Goal: Information Seeking & Learning: Find specific fact

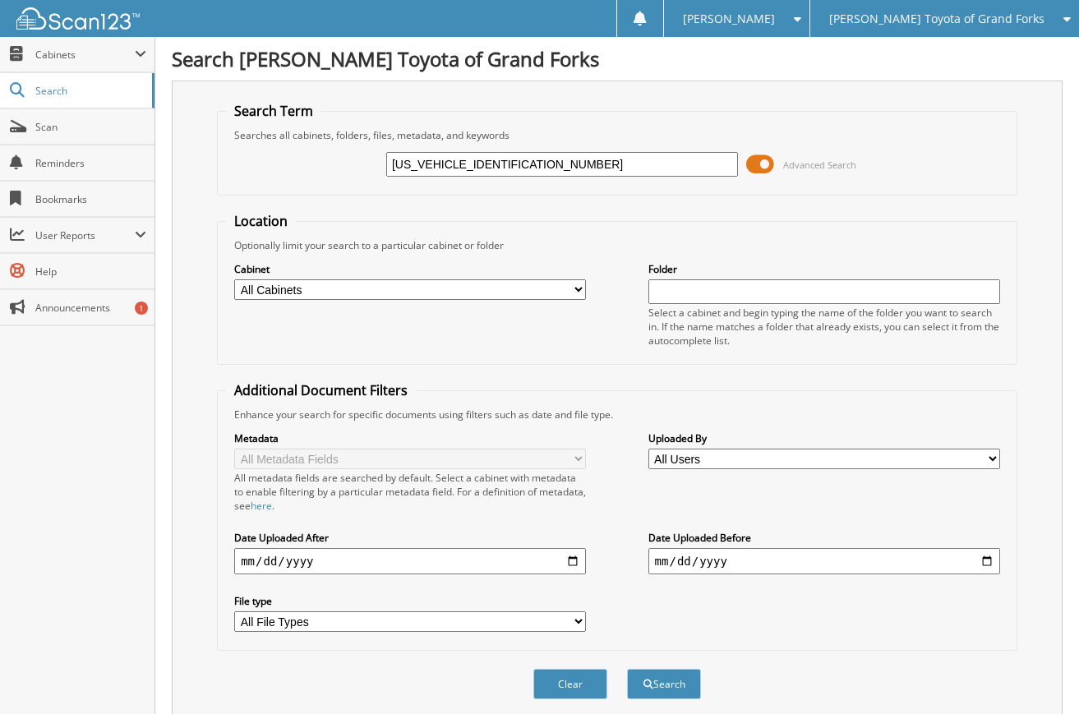
type input "[US_VEHICLE_IDENTIFICATION_NUMBER]"
click at [627, 669] on button "Search" at bounding box center [664, 684] width 74 height 30
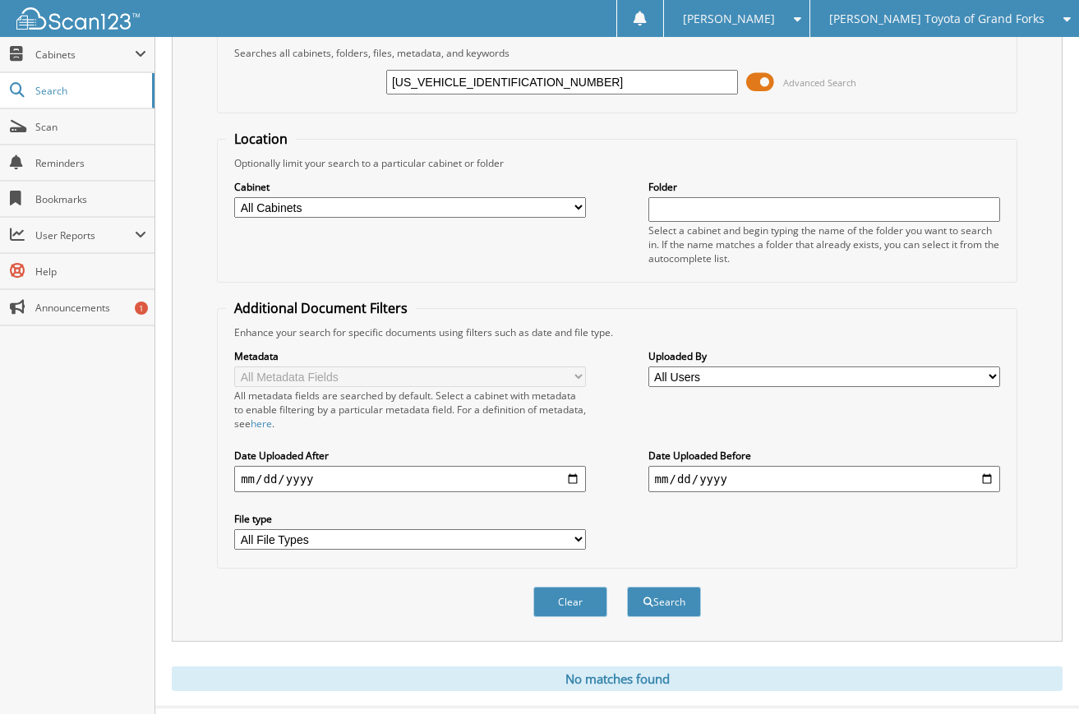
click at [20, 516] on div "Close Cabinets This Company All Companies Email Addresses" at bounding box center [77, 375] width 155 height 677
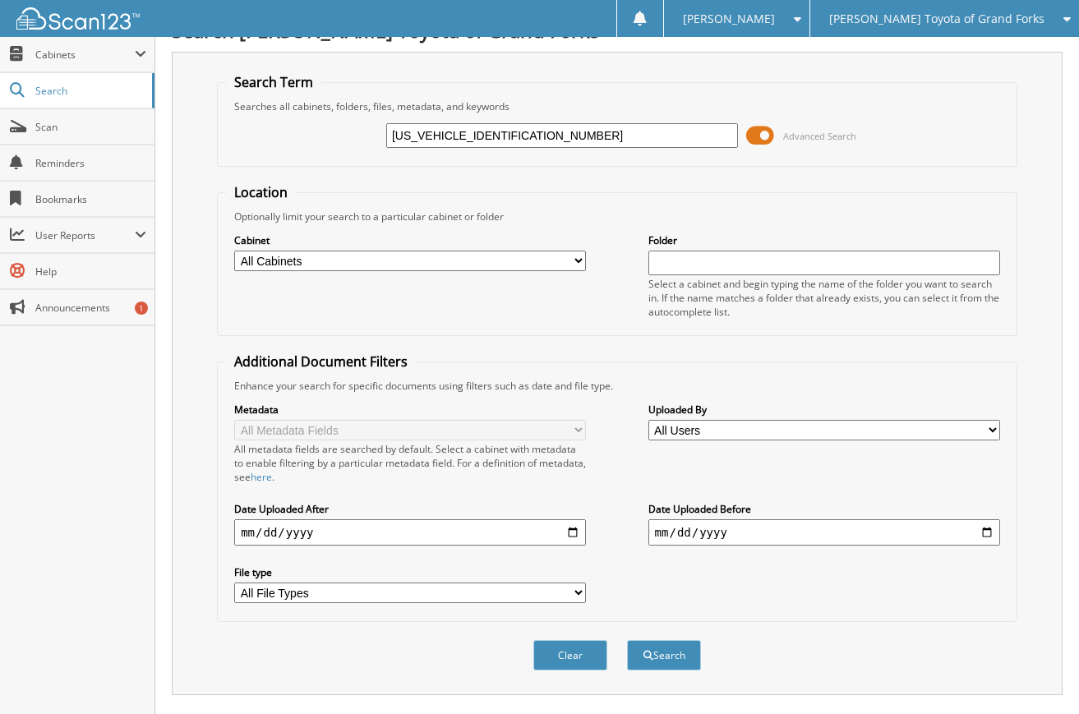
scroll to position [0, 0]
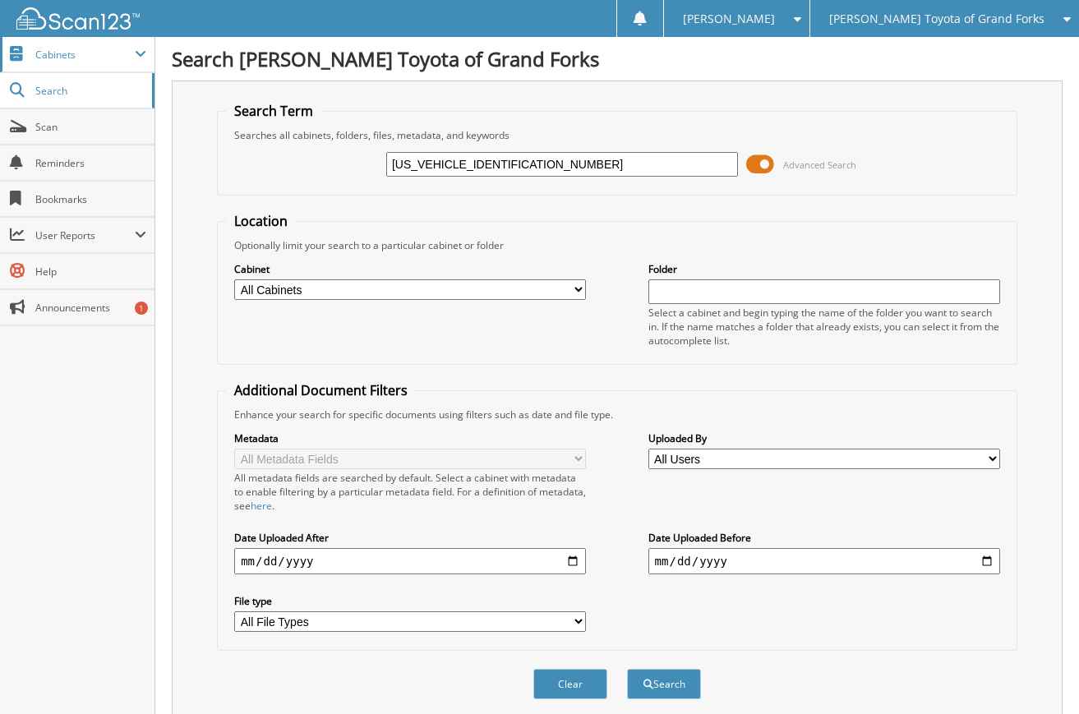
click at [59, 60] on span "Cabinets" at bounding box center [84, 55] width 99 height 14
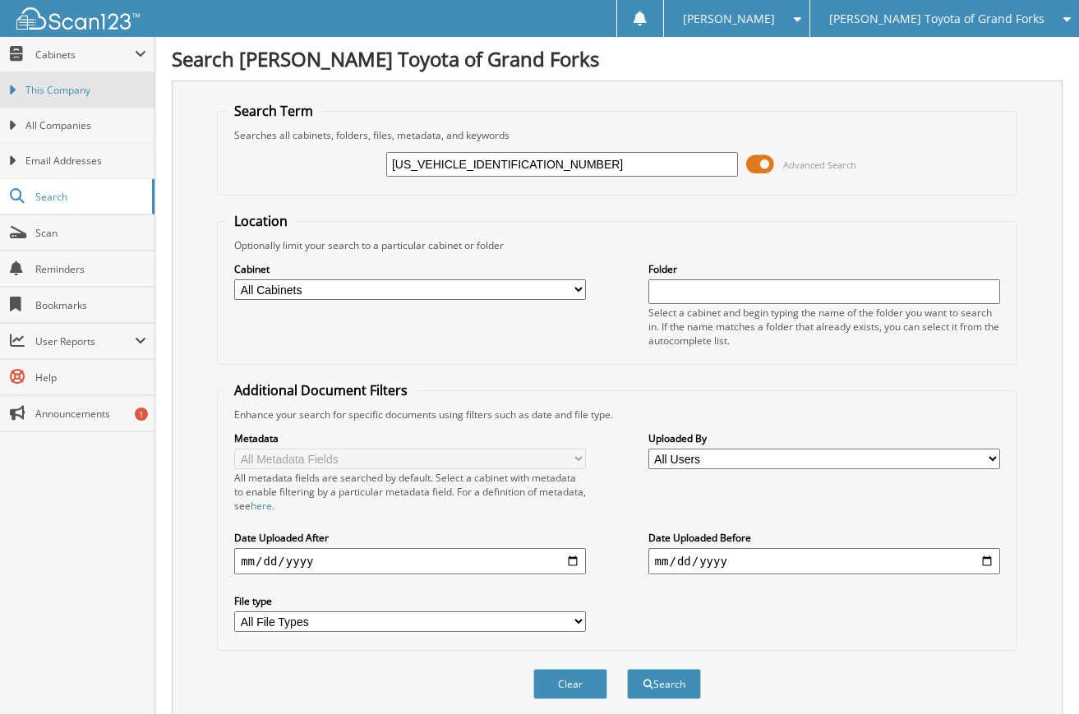
click at [56, 81] on link "This Company" at bounding box center [77, 89] width 155 height 35
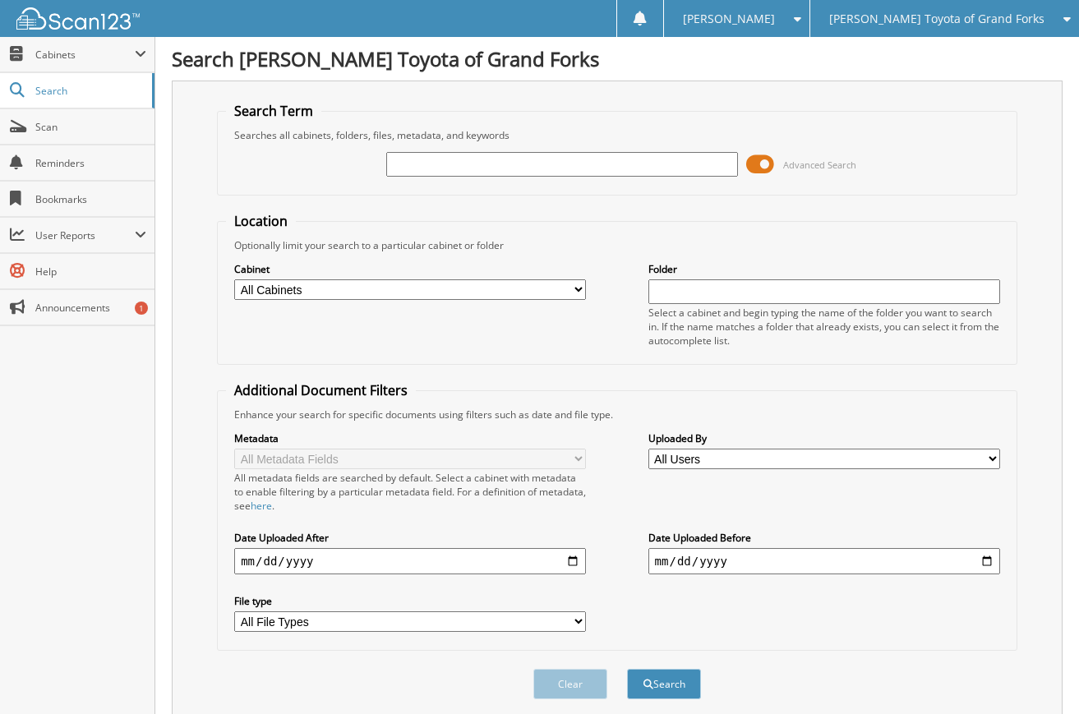
click at [552, 293] on select "All Cabinets CAR DEALS PARTS SERVICE RO Needs Filing" at bounding box center [410, 289] width 352 height 21
select select "34831"
click at [234, 279] on select "All Cabinets CAR DEALS PARTS SERVICE RO Needs Filing" at bounding box center [410, 289] width 352 height 21
click at [686, 296] on input "text" at bounding box center [825, 291] width 352 height 25
paste input "[US_VEHICLE_IDENTIFICATION_NUMBER]"
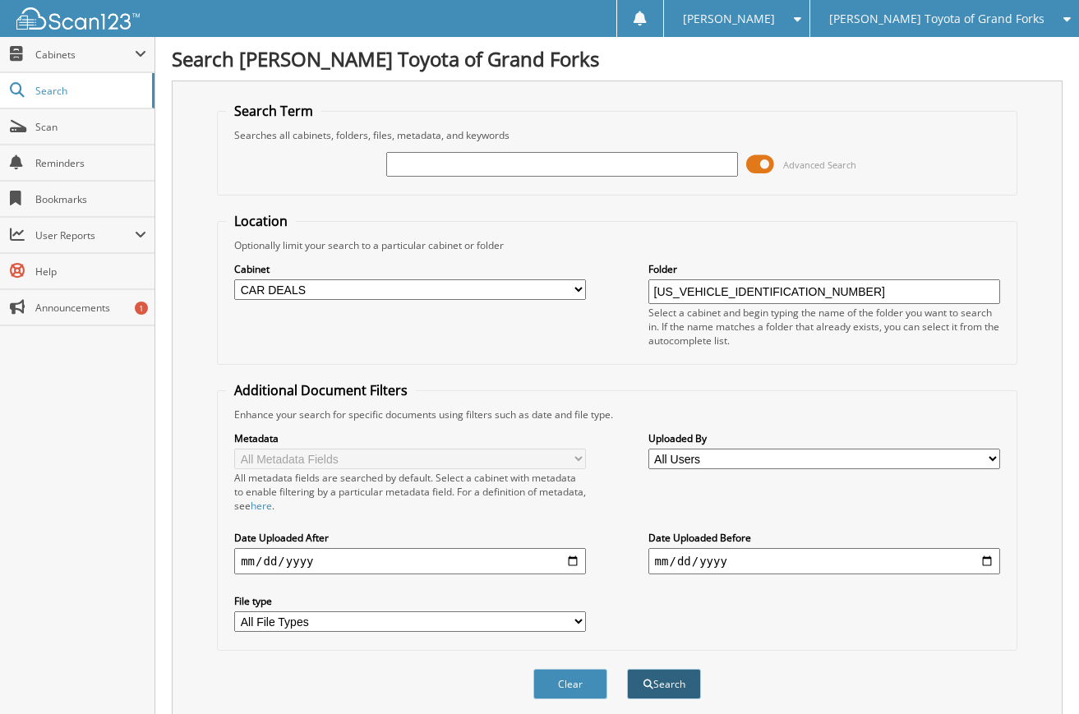
type input "[US_VEHICLE_IDENTIFICATION_NUMBER]"
click at [692, 684] on button "Search" at bounding box center [664, 684] width 74 height 30
click at [431, 162] on input "text" at bounding box center [562, 164] width 352 height 25
paste input "5TFWA5DB6SX271901"
type input "5TFWA5DB6SX271901"
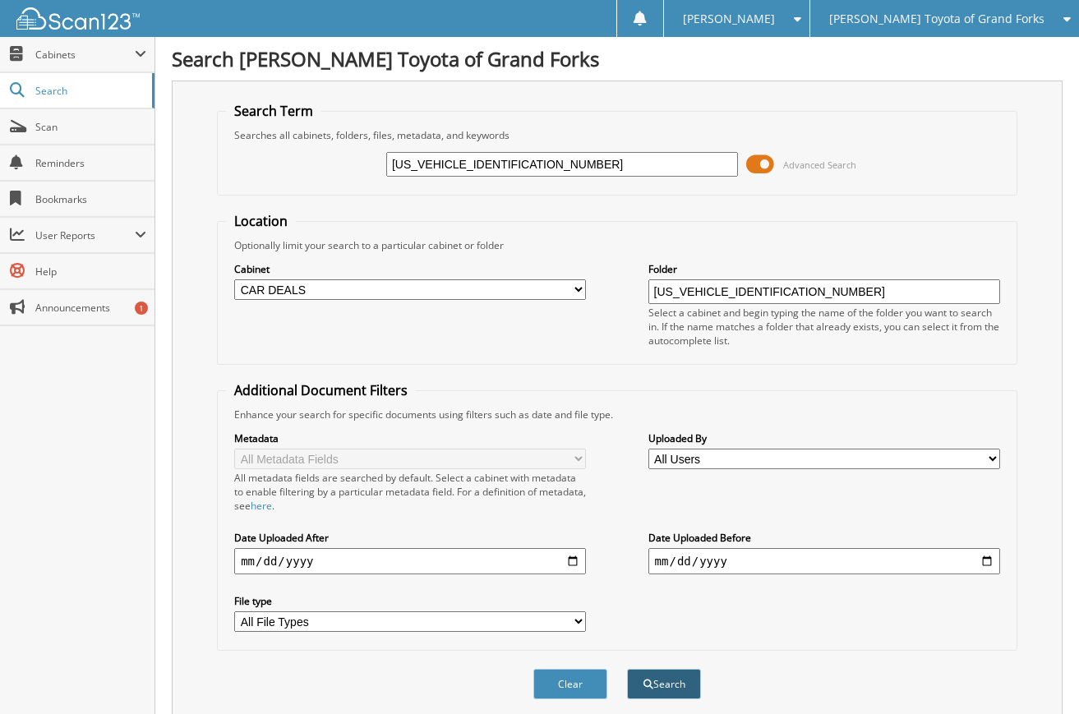
click at [667, 686] on button "Search" at bounding box center [664, 684] width 74 height 30
click at [575, 293] on select "All Cabinets CAR DEALS PARTS SERVICE RO Needs Filing" at bounding box center [410, 289] width 352 height 21
click at [535, 247] on div "Optionally limit your search to a particular cabinet or folder" at bounding box center [617, 245] width 783 height 14
click at [59, 122] on span "Scan" at bounding box center [90, 127] width 111 height 14
type input "[US_VEHICLE_IDENTIFICATION_NUMBER]"
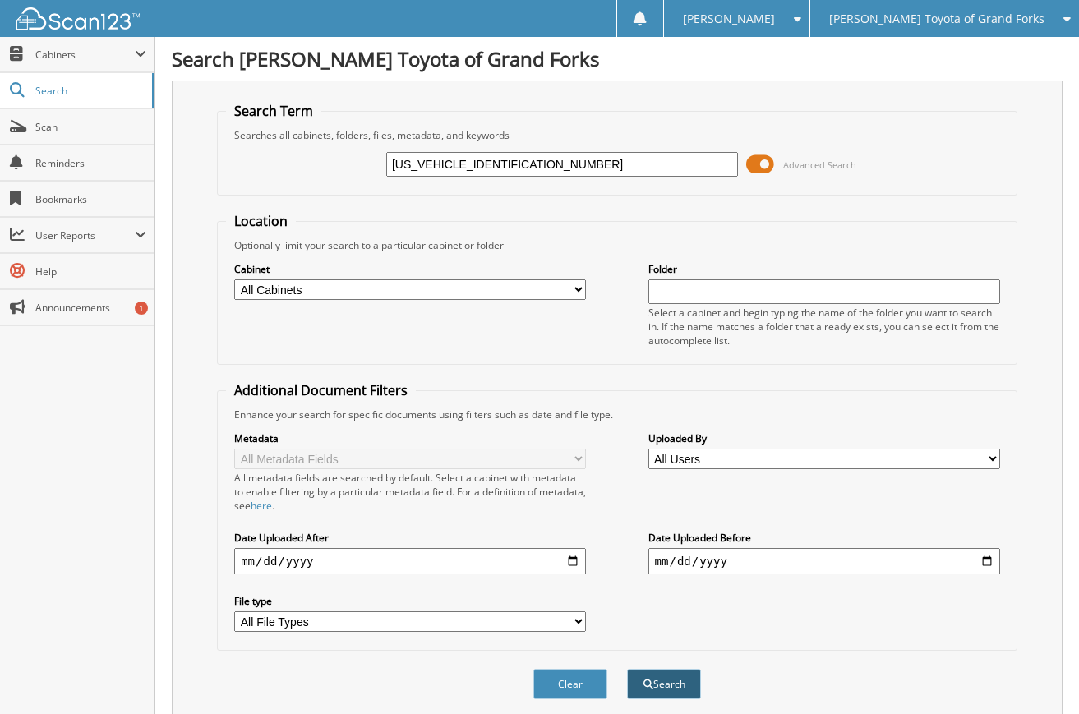
click at [652, 682] on button "Search" at bounding box center [664, 684] width 74 height 30
click at [81, 56] on span "Cabinets" at bounding box center [84, 55] width 99 height 14
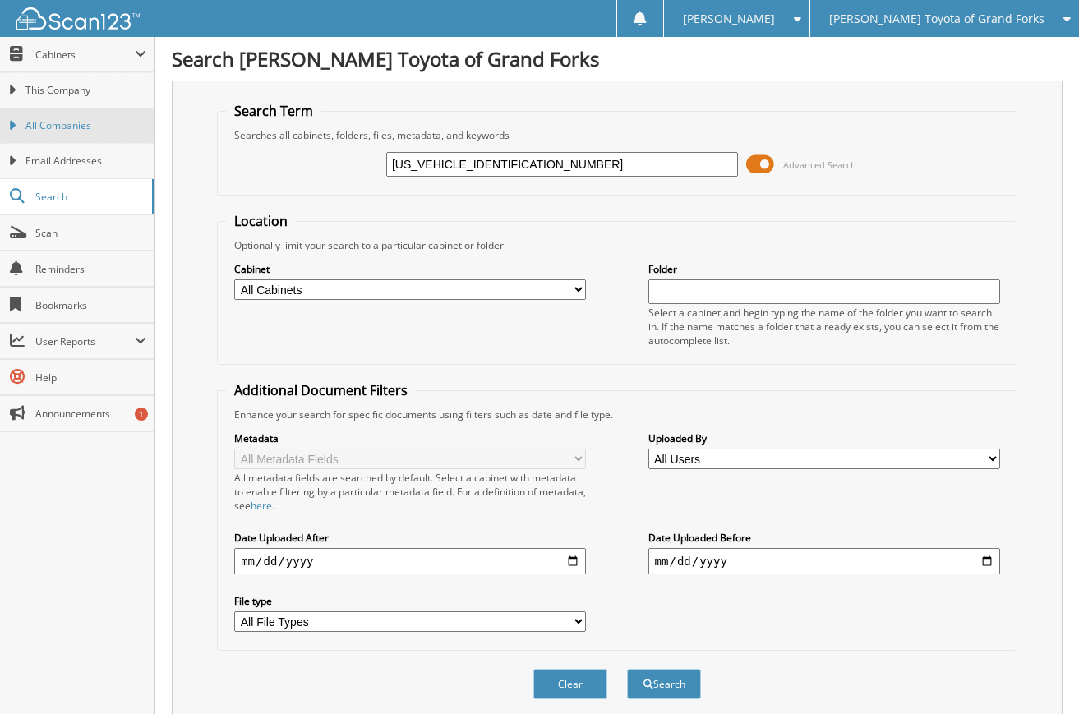
click at [78, 125] on span "All Companies" at bounding box center [85, 125] width 121 height 15
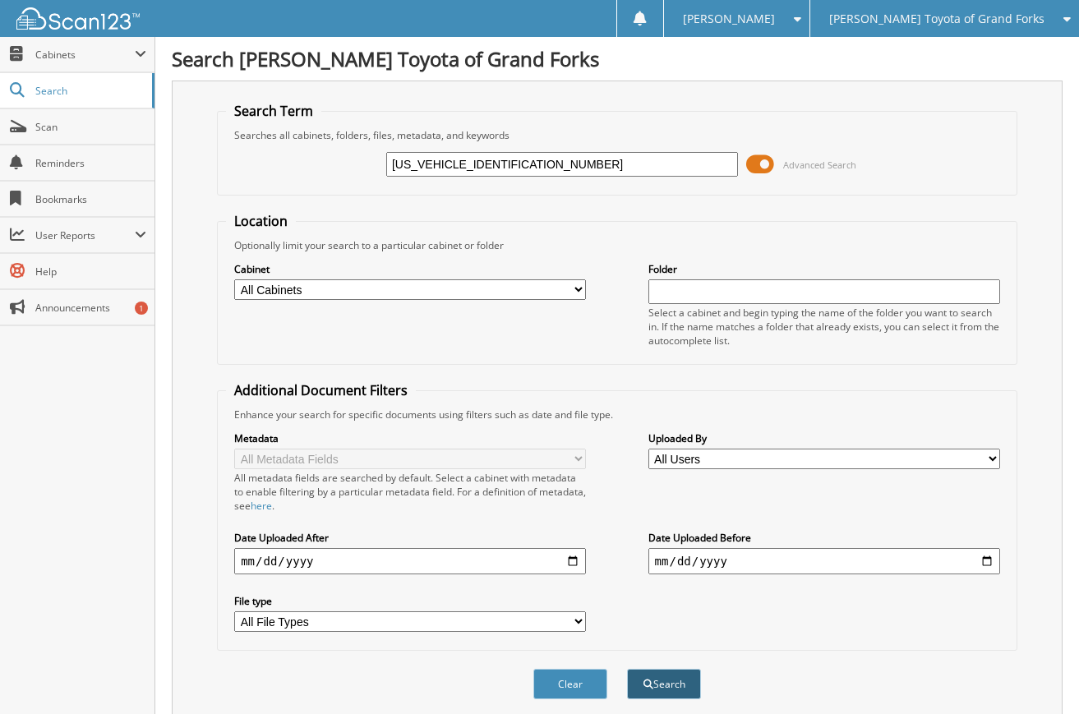
type input "[US_VEHICLE_IDENTIFICATION_NUMBER]"
click at [662, 685] on button "Search" at bounding box center [664, 684] width 74 height 30
drag, startPoint x: 525, startPoint y: 162, endPoint x: 299, endPoint y: 160, distance: 226.0
click at [310, 164] on div "5TFWA5DB6SX271901 Advanced Search" at bounding box center [617, 164] width 783 height 44
type input "cook"
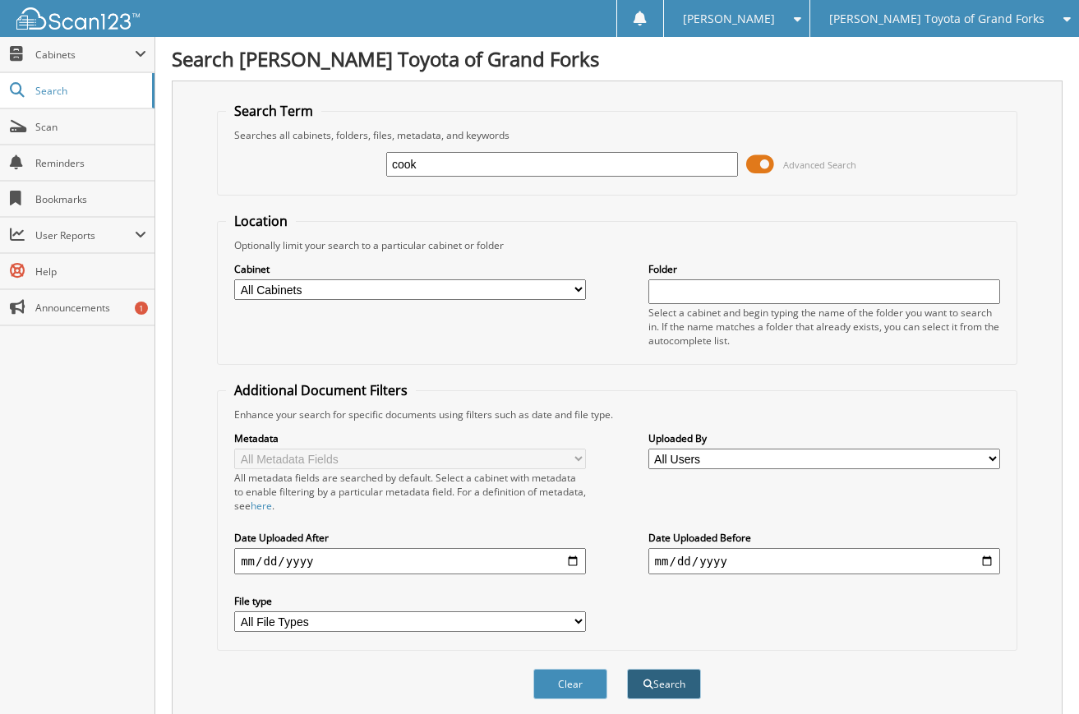
click at [670, 686] on button "Search" at bounding box center [664, 684] width 74 height 30
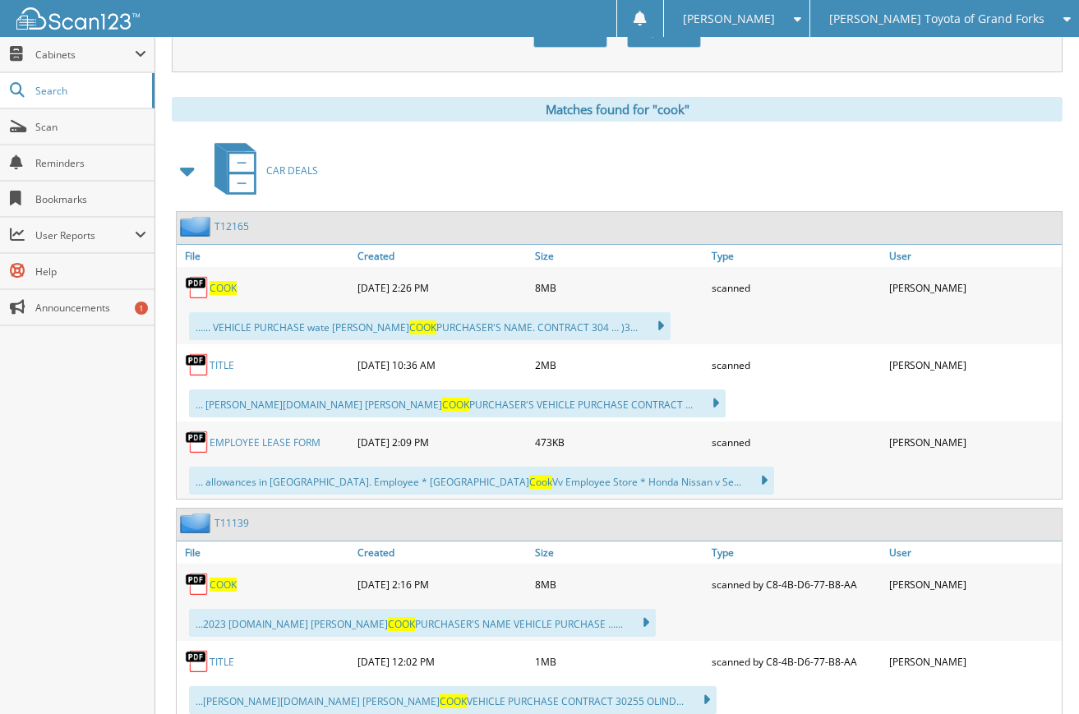
scroll to position [658, 0]
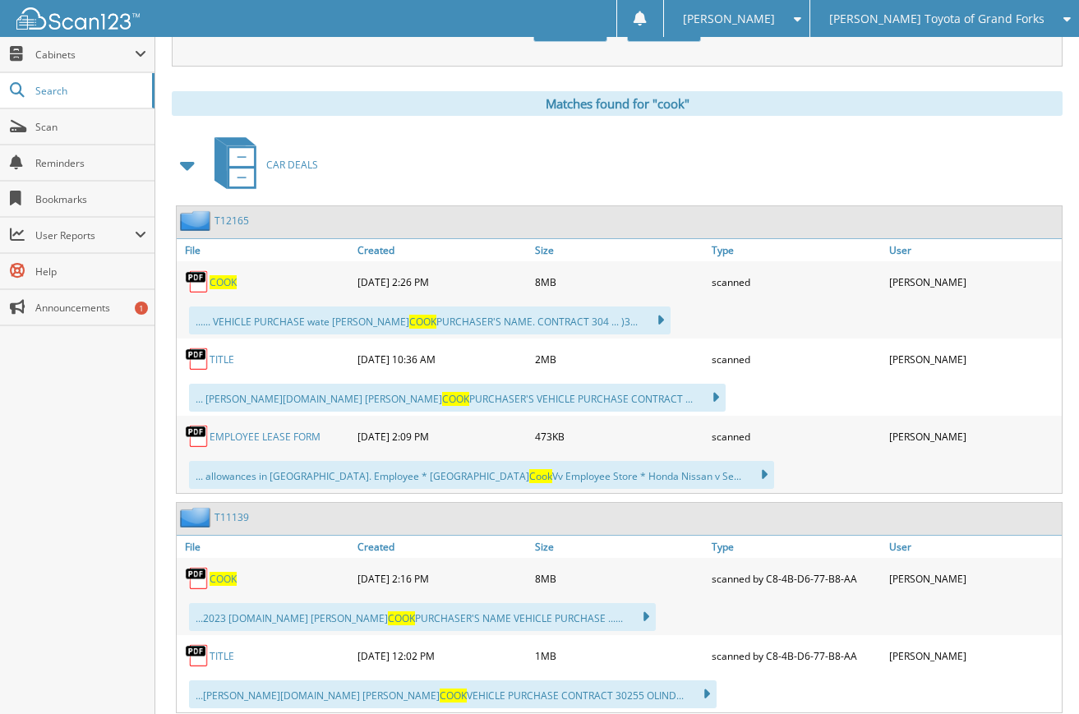
click at [230, 285] on span "COOK" at bounding box center [223, 282] width 27 height 14
